Goal: Task Accomplishment & Management: Manage account settings

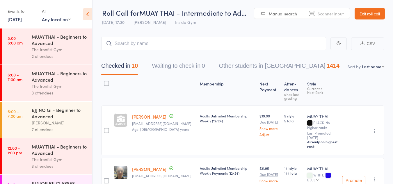
scroll to position [0, 0]
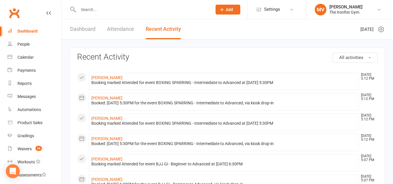
click at [100, 8] on input "text" at bounding box center [143, 10] width 132 height 8
paste input "[PERSON_NAME]"
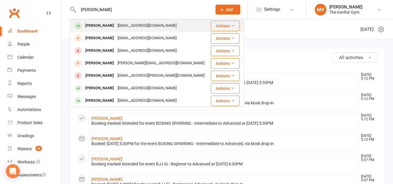
type input "[PERSON_NAME]"
click at [97, 26] on div "Colby Laspina" at bounding box center [100, 26] width 32 height 8
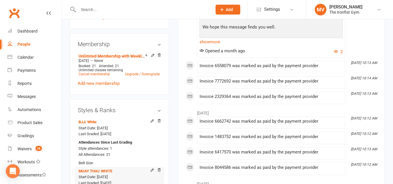
scroll to position [204, 0]
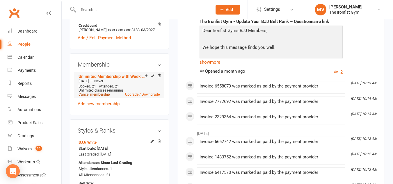
click at [100, 97] on link "Cancel membership" at bounding box center [94, 95] width 31 height 4
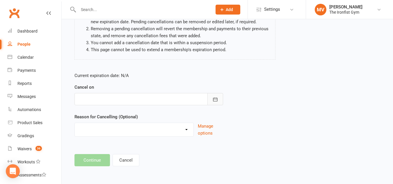
click at [214, 96] on button "button" at bounding box center [216, 99] width 16 height 12
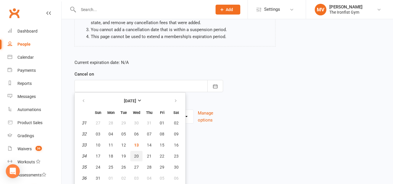
scroll to position [88, 0]
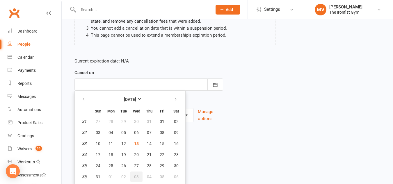
click at [136, 175] on span "03" at bounding box center [136, 177] width 5 height 5
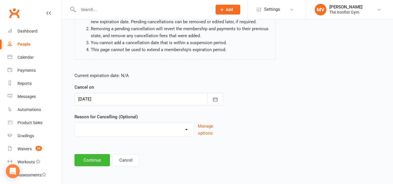
scroll to position [74, 0]
click at [211, 101] on button "button" at bounding box center [216, 99] width 16 height 12
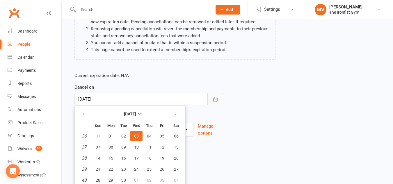
click at [211, 101] on form "Current expiration date: N/A Cancel on 03 Sep 2025 September 2025 Sun Mon Tue W…" at bounding box center [149, 104] width 149 height 65
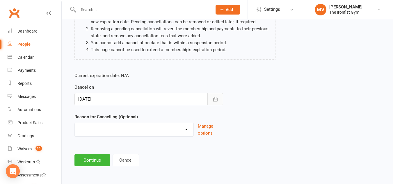
click at [216, 97] on icon "button" at bounding box center [215, 100] width 6 height 6
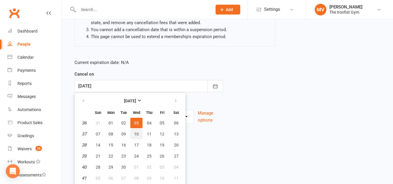
click at [138, 132] on span "10" at bounding box center [136, 134] width 5 height 5
type input "10 Sep 2025"
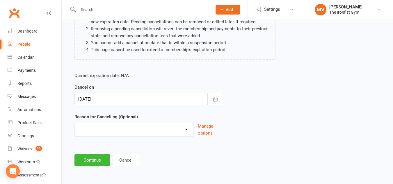
click at [110, 127] on select "Defaulted Payments Double Up with Transfer Downgrade End of PIF Term Failed Pay…" at bounding box center [134, 129] width 119 height 12
click at [144, 126] on select "Defaulted Payments Double Up with Transfer Downgrade End of PIF Term Failed Pay…" at bounding box center [134, 129] width 119 height 12
select select "9"
click at [117, 129] on select "Defaulted Payments Double Up with Transfer Downgrade End of PIF Term Failed Pay…" at bounding box center [134, 129] width 119 height 12
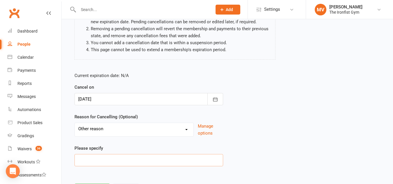
click at [103, 158] on input at bounding box center [149, 160] width 149 height 12
type input "Email request"
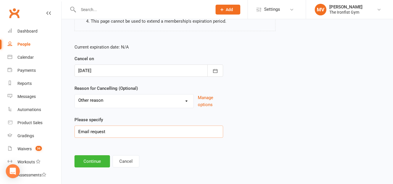
scroll to position [103, 0]
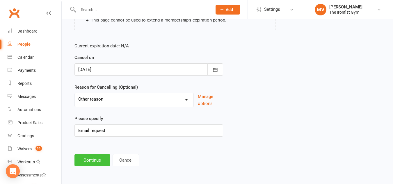
click at [97, 162] on button "Continue" at bounding box center [93, 160] width 36 height 12
click at [97, 162] on html "Prospect Member Non-attending contact Class / event Appointment Grading event T…" at bounding box center [196, 40] width 393 height 287
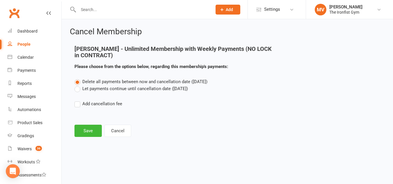
scroll to position [0, 0]
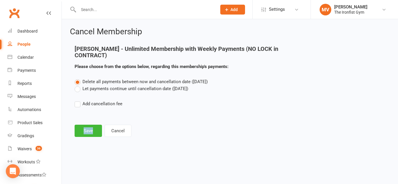
click at [77, 89] on label "Let payments continue until cancellation date (Sep 10, 2025)" at bounding box center [132, 88] width 114 height 7
click at [77, 85] on input "Let payments continue until cancellation date (Sep 10, 2025)" at bounding box center [77, 85] width 4 height 0
click at [84, 132] on button "Save" at bounding box center [88, 131] width 27 height 12
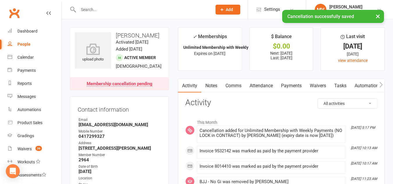
click at [292, 83] on link "Payments" at bounding box center [291, 85] width 29 height 13
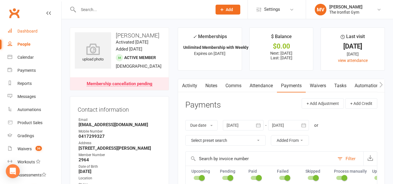
click at [36, 28] on link "Dashboard" at bounding box center [35, 31] width 54 height 13
